Goal: Check status: Check status

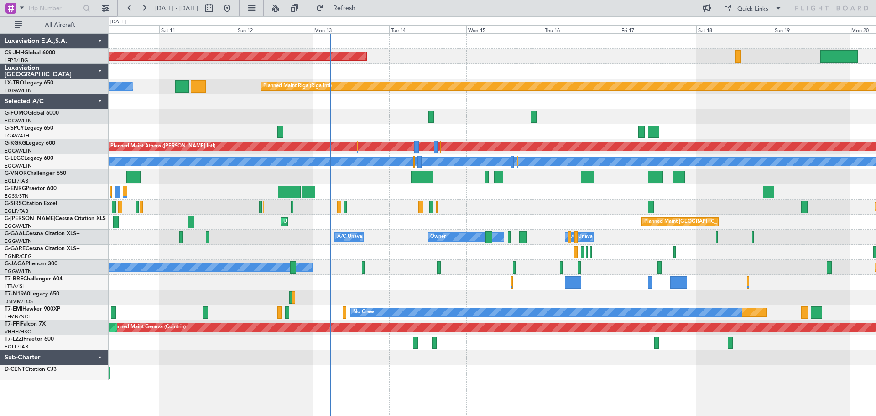
click at [522, 110] on div "Planned Maint [GEOGRAPHIC_DATA] ([GEOGRAPHIC_DATA]) Planned Maint [GEOGRAPHIC_D…" at bounding box center [492, 207] width 767 height 346
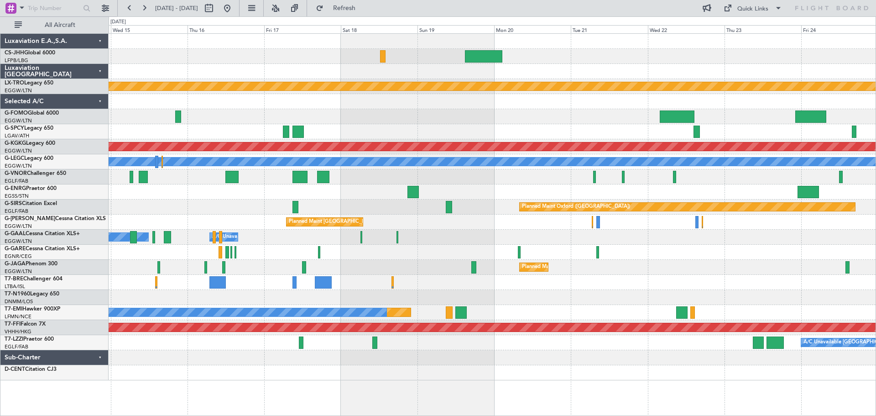
click at [407, 336] on div "A/C Unavailable [GEOGRAPHIC_DATA] ([GEOGRAPHIC_DATA])" at bounding box center [492, 342] width 767 height 15
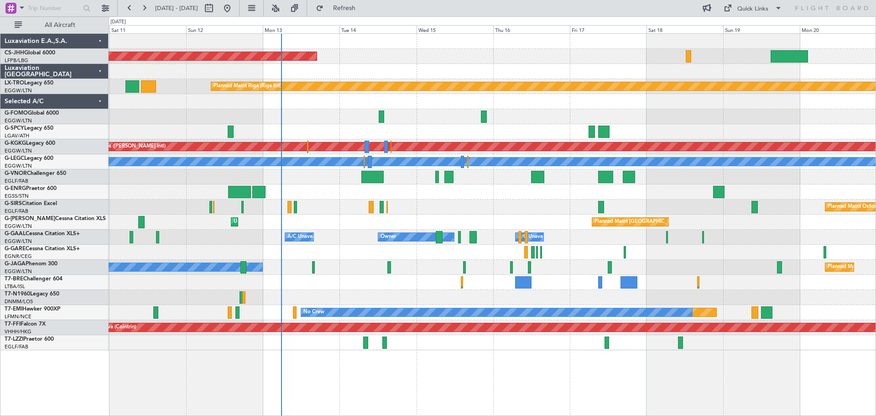
click at [523, 344] on div "Unplanned Maint [GEOGRAPHIC_DATA] ([GEOGRAPHIC_DATA])" at bounding box center [492, 342] width 767 height 15
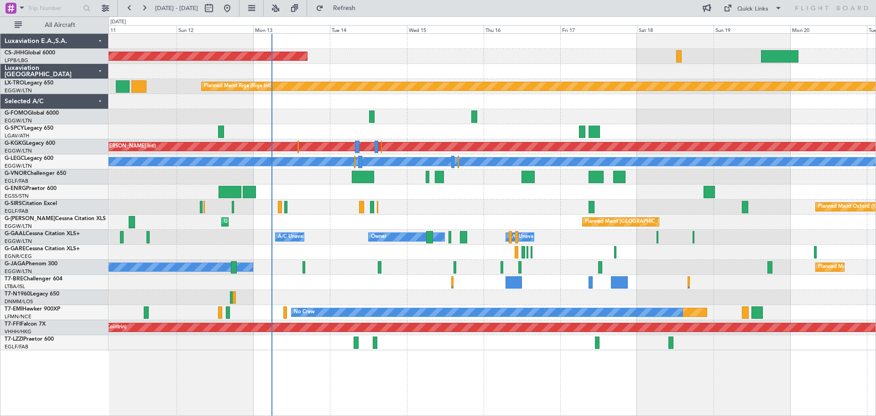
click at [482, 345] on div "Unplanned Maint [GEOGRAPHIC_DATA] ([GEOGRAPHIC_DATA])" at bounding box center [492, 342] width 767 height 15
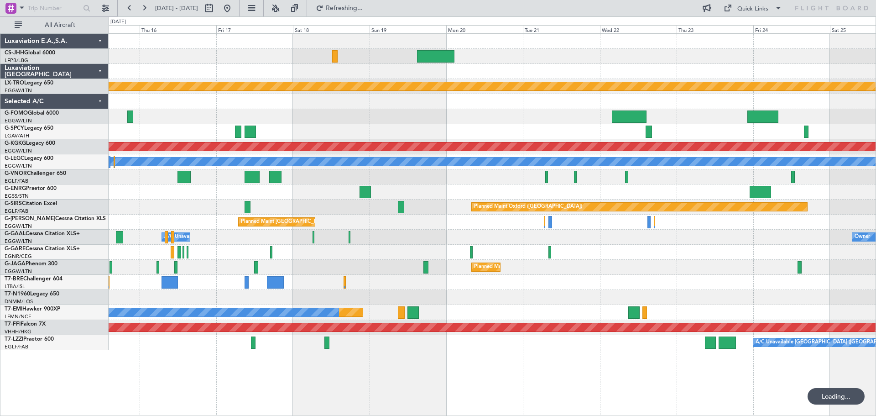
click at [366, 103] on div "Planned Maint [GEOGRAPHIC_DATA] ([GEOGRAPHIC_DATA]) Planned Maint [GEOGRAPHIC_D…" at bounding box center [492, 192] width 767 height 316
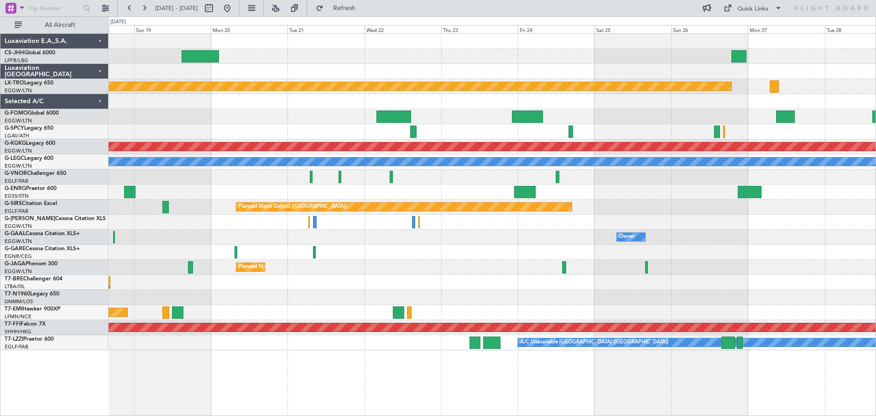
click at [439, 78] on div at bounding box center [492, 71] width 767 height 15
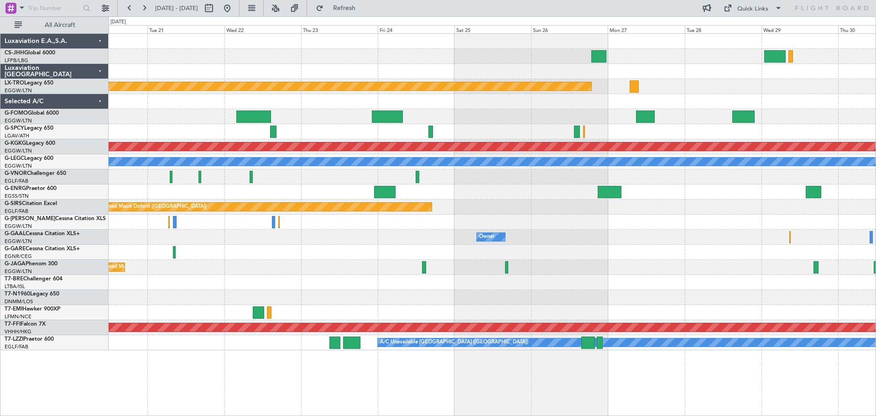
click at [473, 122] on div at bounding box center [492, 116] width 767 height 15
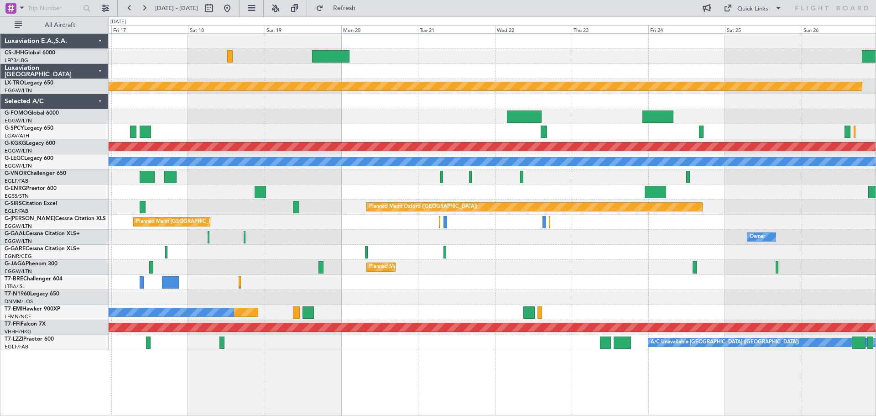
click at [610, 107] on div at bounding box center [492, 101] width 767 height 15
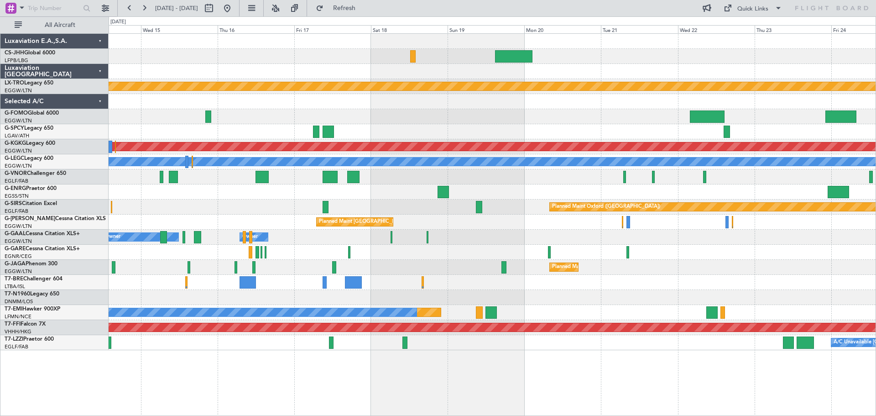
click at [568, 115] on div at bounding box center [492, 116] width 767 height 15
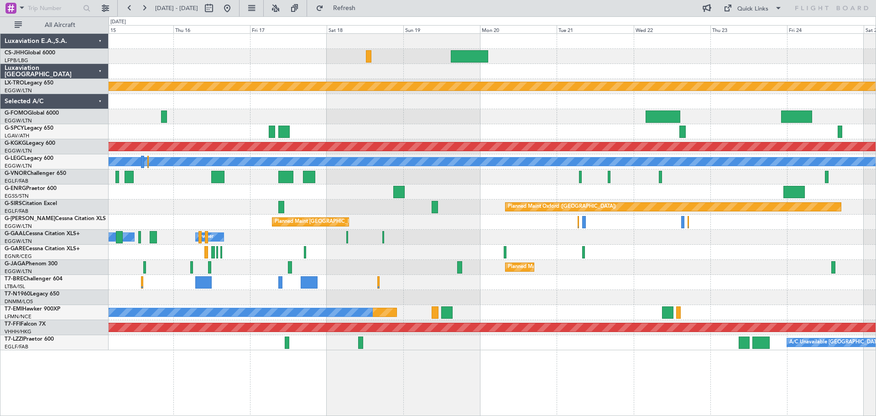
click at [386, 120] on div at bounding box center [492, 116] width 767 height 15
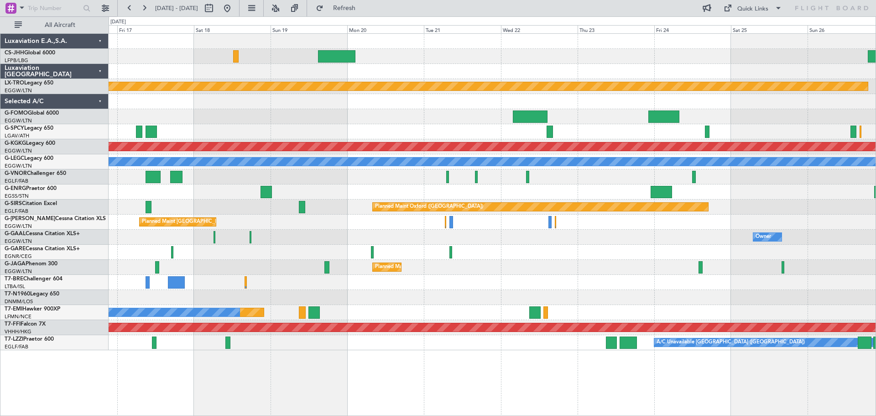
click at [367, 126] on div "Planned Maint Riga (Riga Intl) Planned Maint [GEOGRAPHIC_DATA] ([PERSON_NAME] I…" at bounding box center [492, 192] width 767 height 316
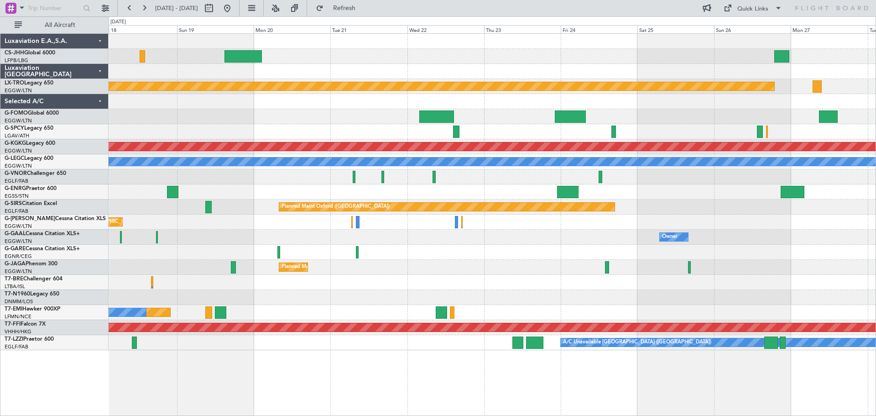
click at [664, 111] on div "Planned Maint Riga (Riga Intl) Planned Maint [GEOGRAPHIC_DATA] ([PERSON_NAME] I…" at bounding box center [492, 192] width 767 height 316
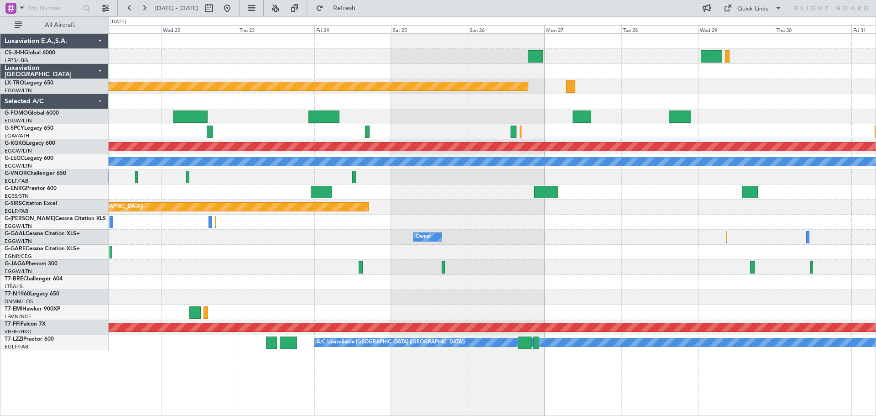
click at [477, 96] on div at bounding box center [492, 101] width 767 height 15
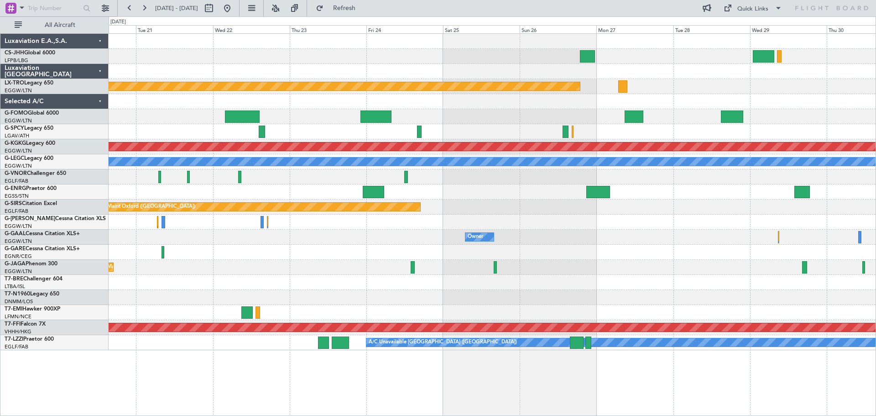
click at [764, 103] on div "Planned Maint Riga (Riga Intl) Planned Maint [GEOGRAPHIC_DATA] ([PERSON_NAME] I…" at bounding box center [492, 192] width 767 height 316
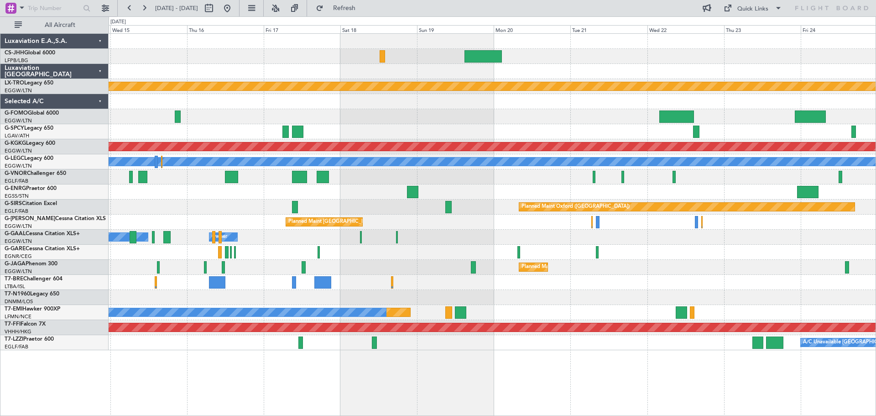
click at [628, 109] on div "Planned Maint [GEOGRAPHIC_DATA] ([GEOGRAPHIC_DATA]) Planned Maint [GEOGRAPHIC_D…" at bounding box center [492, 192] width 767 height 316
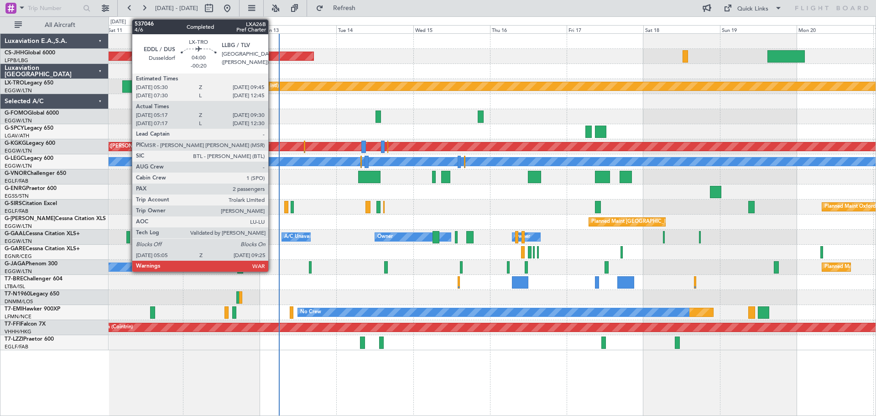
click at [127, 85] on div at bounding box center [129, 86] width 14 height 12
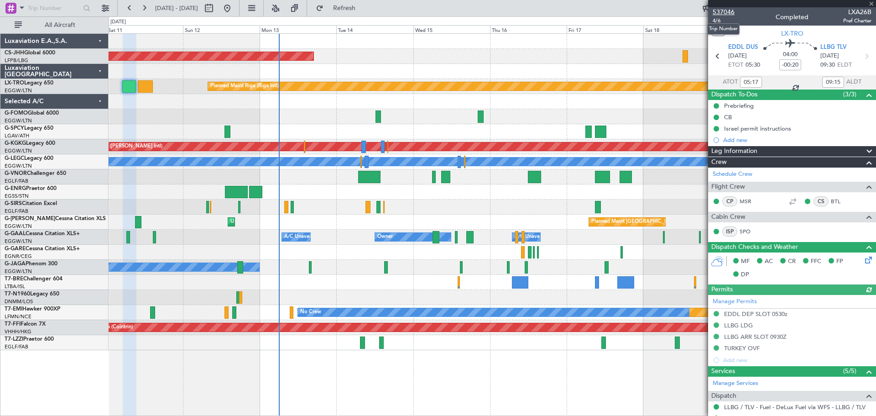
click at [724, 13] on span "537046" at bounding box center [724, 12] width 22 height 10
click at [872, 4] on span at bounding box center [871, 4] width 9 height 8
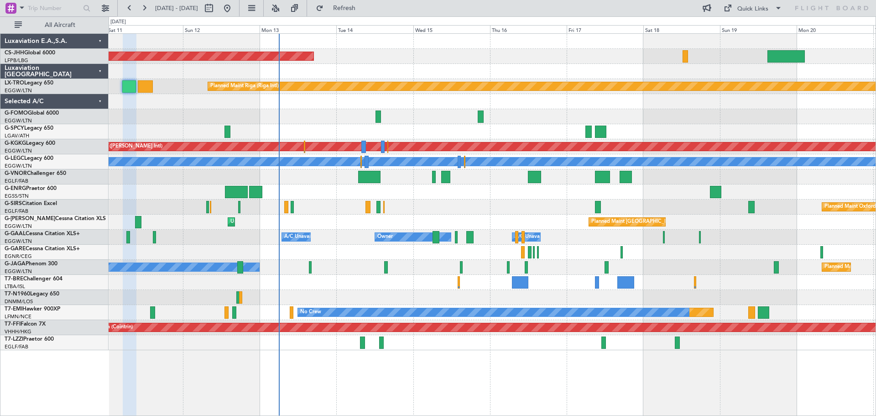
type input "0"
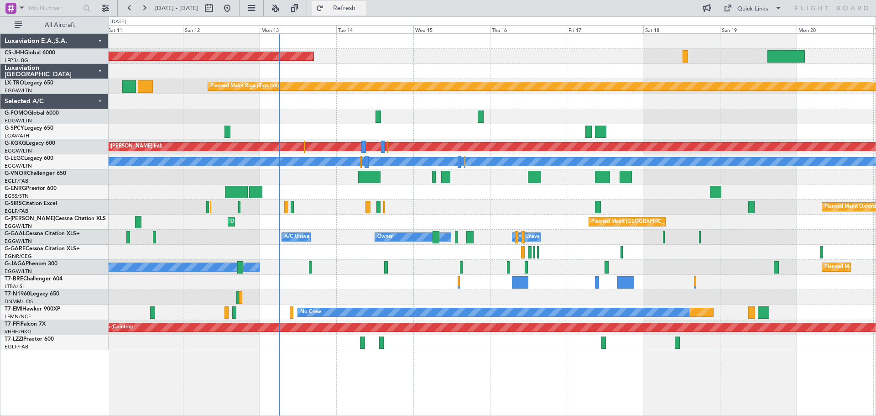
click at [364, 6] on span "Refresh" at bounding box center [344, 8] width 38 height 6
click at [352, 10] on button "Refresh" at bounding box center [339, 8] width 55 height 15
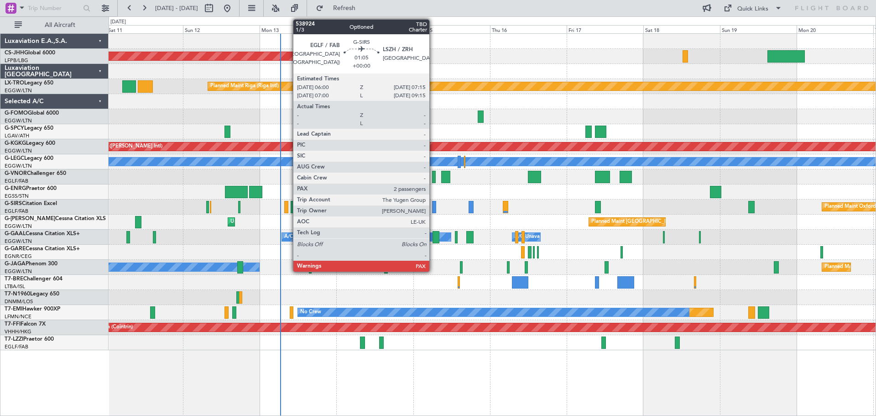
click at [434, 208] on div at bounding box center [434, 207] width 4 height 12
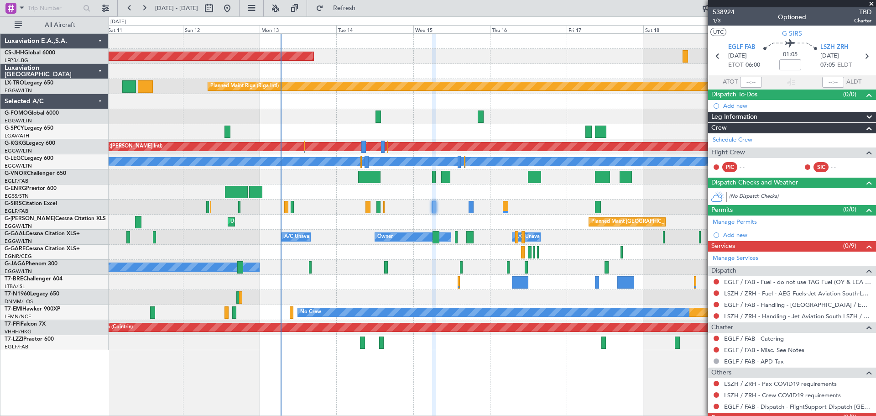
click at [872, 3] on span at bounding box center [871, 4] width 9 height 8
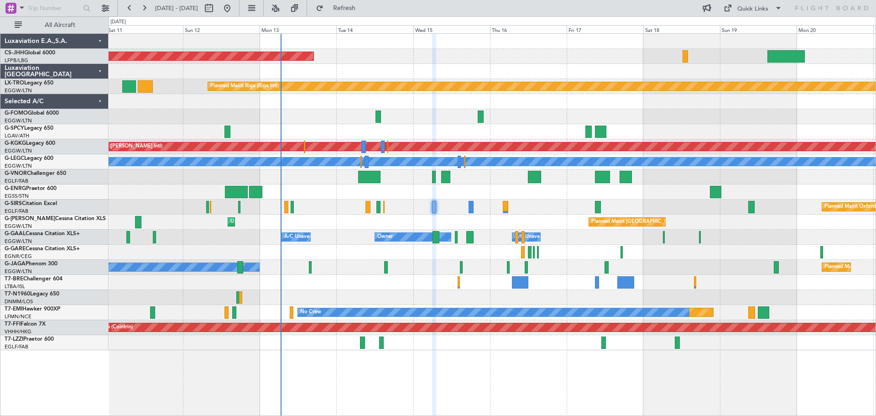
type input "0"
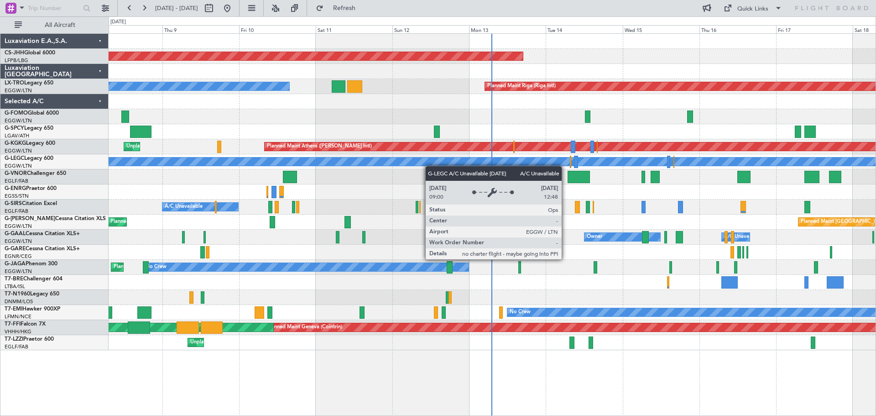
click at [456, 164] on div "Planned Maint [GEOGRAPHIC_DATA] ([GEOGRAPHIC_DATA]) Planned Maint [GEOGRAPHIC_D…" at bounding box center [492, 192] width 767 height 316
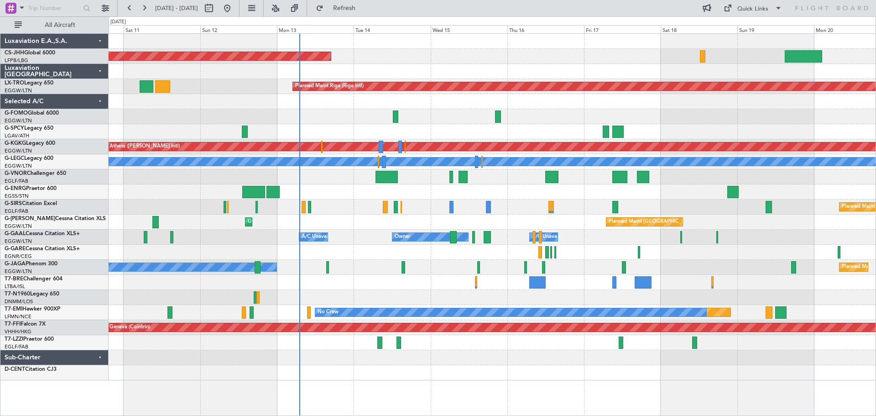
click at [190, 98] on div at bounding box center [492, 101] width 767 height 15
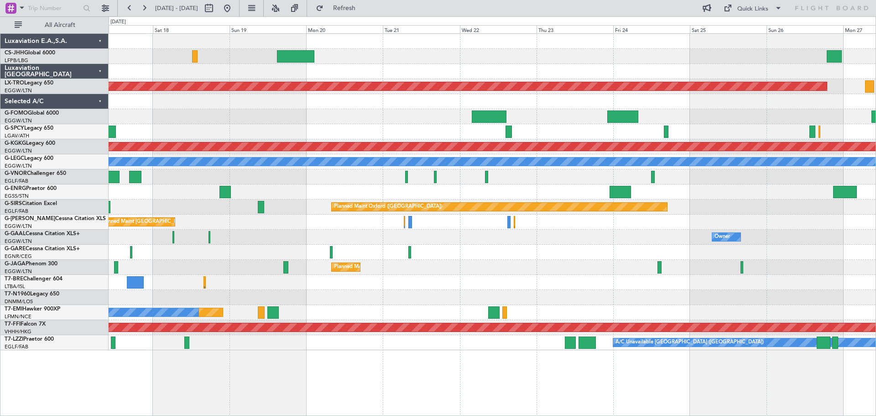
click at [243, 198] on div "Planned Maint Riga (Riga Intl) Planned Maint [GEOGRAPHIC_DATA] ([PERSON_NAME] I…" at bounding box center [492, 192] width 767 height 316
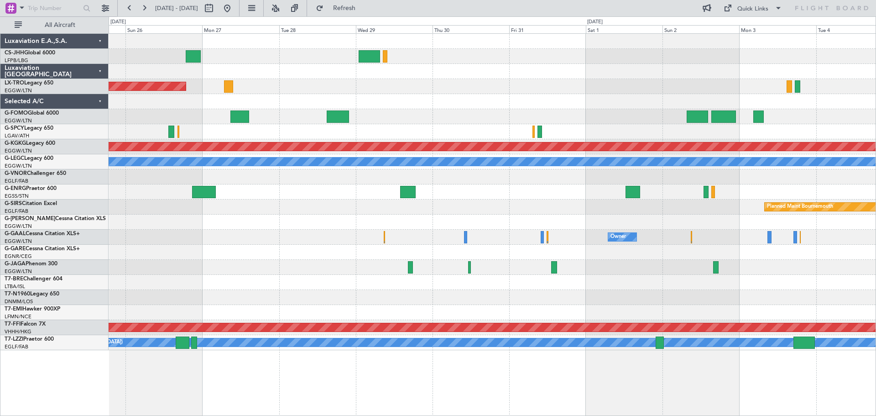
click at [237, 227] on div "Planned Maint Riga (Riga Intl) Planned Maint [GEOGRAPHIC_DATA] ([PERSON_NAME] I…" at bounding box center [492, 192] width 767 height 316
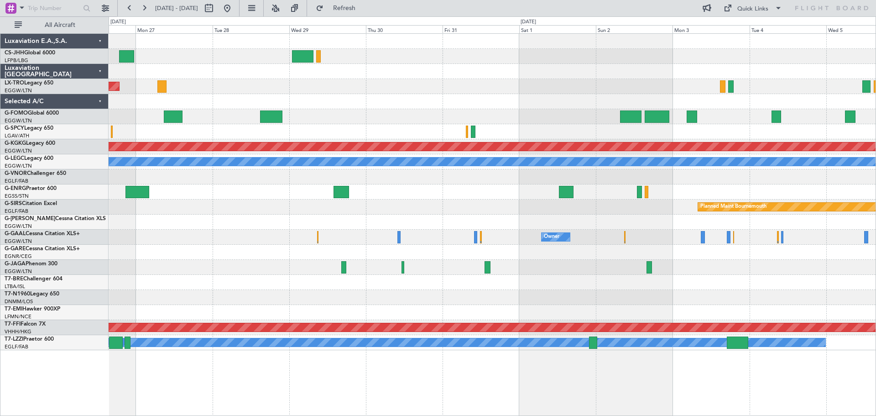
click at [734, 236] on div "Planned Maint Riga (Riga Intl) Planned Maint [GEOGRAPHIC_DATA] ([PERSON_NAME] I…" at bounding box center [492, 192] width 767 height 316
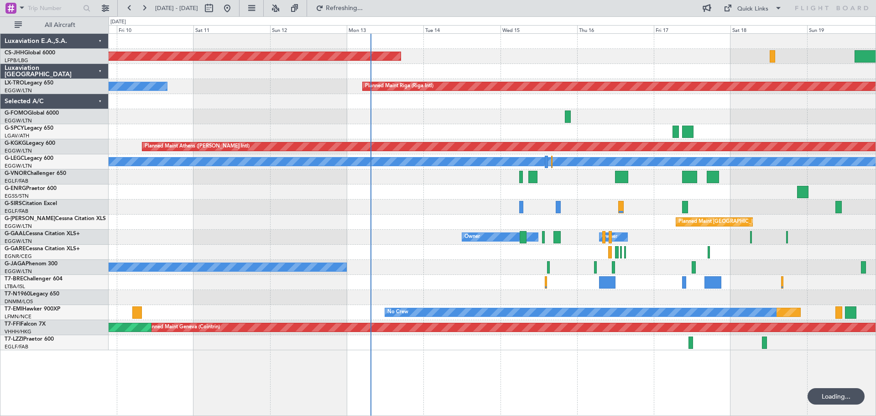
click at [586, 231] on div "A/C Unavailable Owner Owner" at bounding box center [492, 237] width 767 height 15
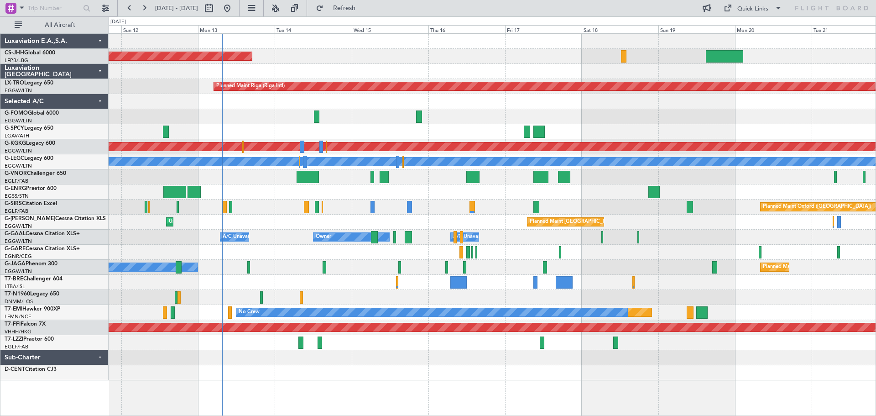
click at [609, 207] on div "Planned Maint Oxford ([GEOGRAPHIC_DATA]) A/C Unavailable" at bounding box center [492, 206] width 767 height 15
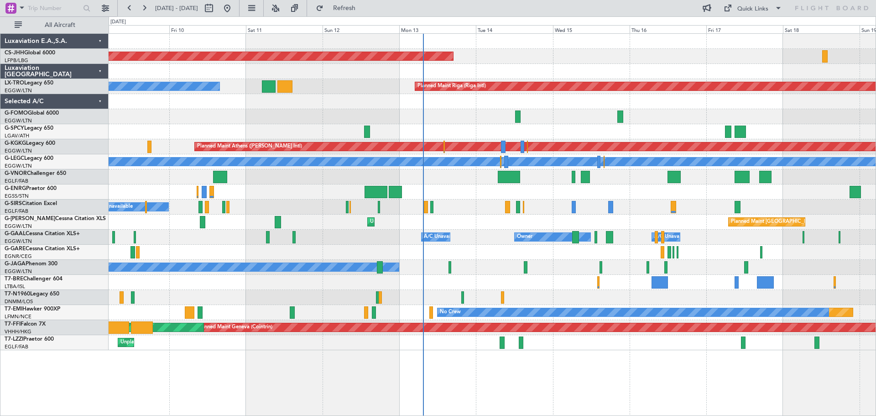
click at [541, 251] on div at bounding box center [492, 252] width 767 height 15
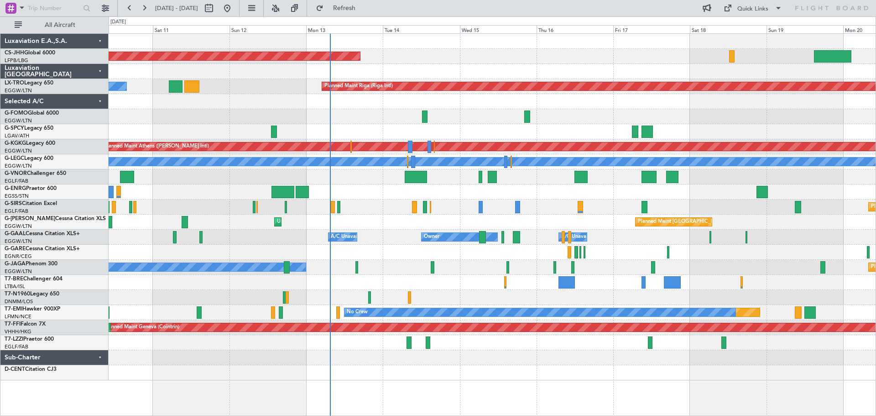
click at [466, 253] on div at bounding box center [492, 252] width 767 height 15
